Goal: Information Seeking & Learning: Learn about a topic

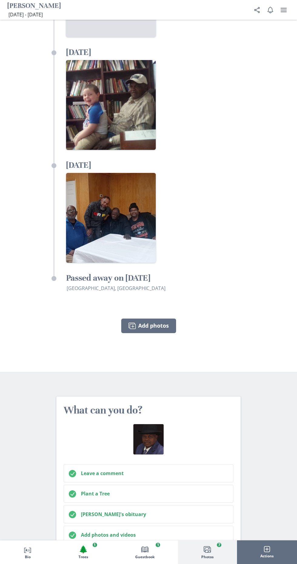
scroll to position [1902, 0]
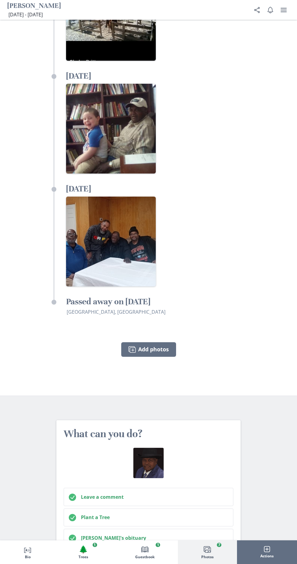
click at [137, 493] on h2 "Leave a comment" at bounding box center [154, 496] width 147 height 7
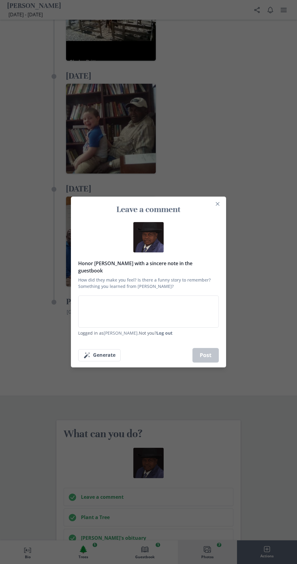
click at [221, 207] on button "Close" at bounding box center [218, 204] width 10 height 10
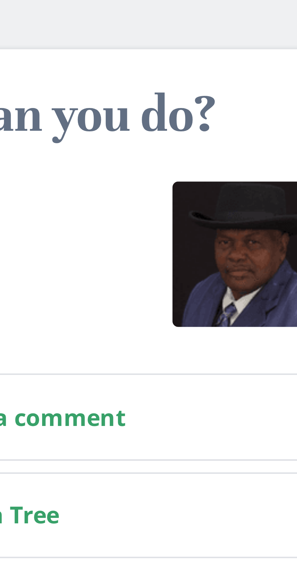
scroll to position [2007, 0]
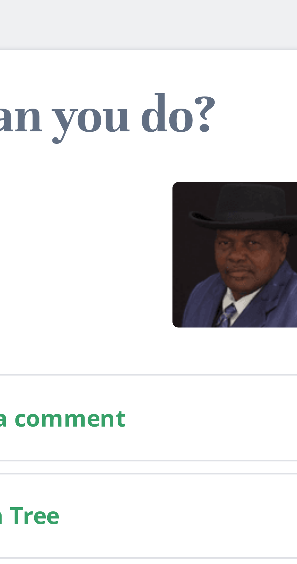
click at [152, 409] on h2 "Plant a Tree" at bounding box center [154, 412] width 147 height 7
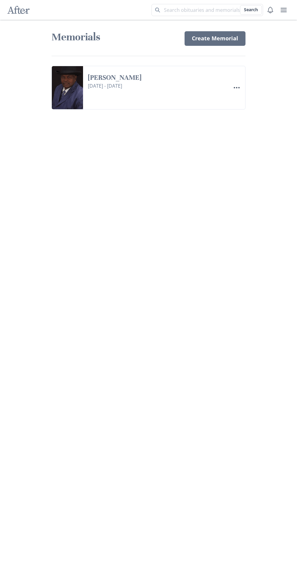
click at [132, 82] on link "[PERSON_NAME]" at bounding box center [141, 77] width 107 height 9
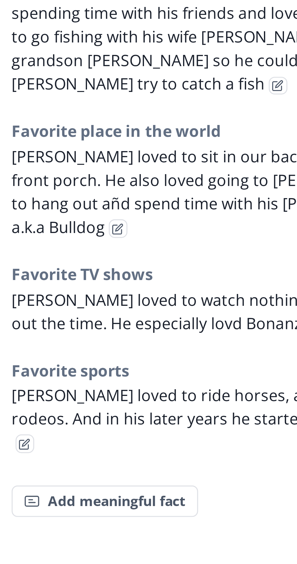
scroll to position [141, 0]
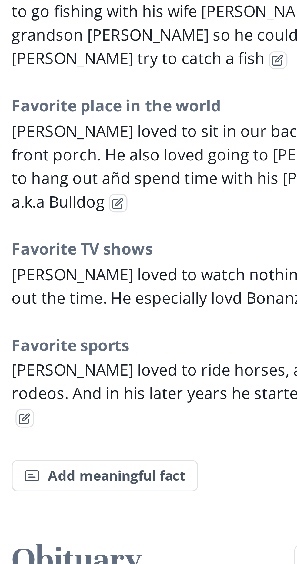
click at [245, 383] on span "[PERSON_NAME] loved to ride horses, and to ride in rodeos. And in his later yea…" at bounding box center [222, 390] width 128 height 14
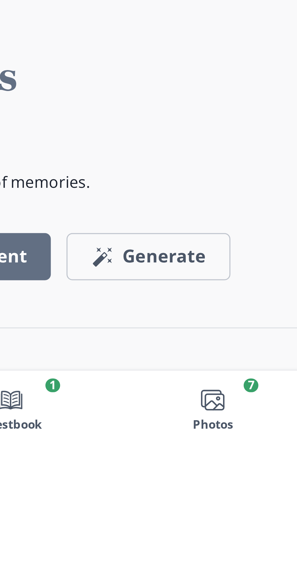
scroll to position [478, 0]
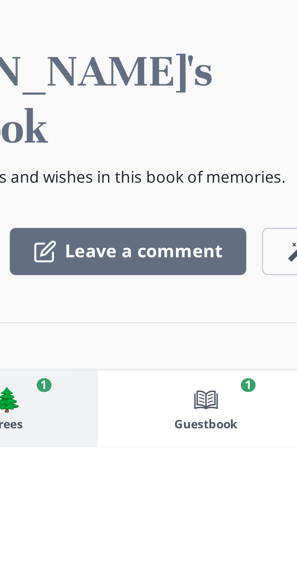
click at [127, 540] on button "All activity" at bounding box center [122, 546] width 43 height 12
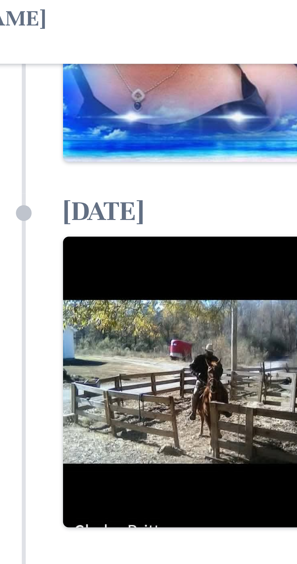
scroll to position [1799, 0]
